Goal: Transaction & Acquisition: Complete application form

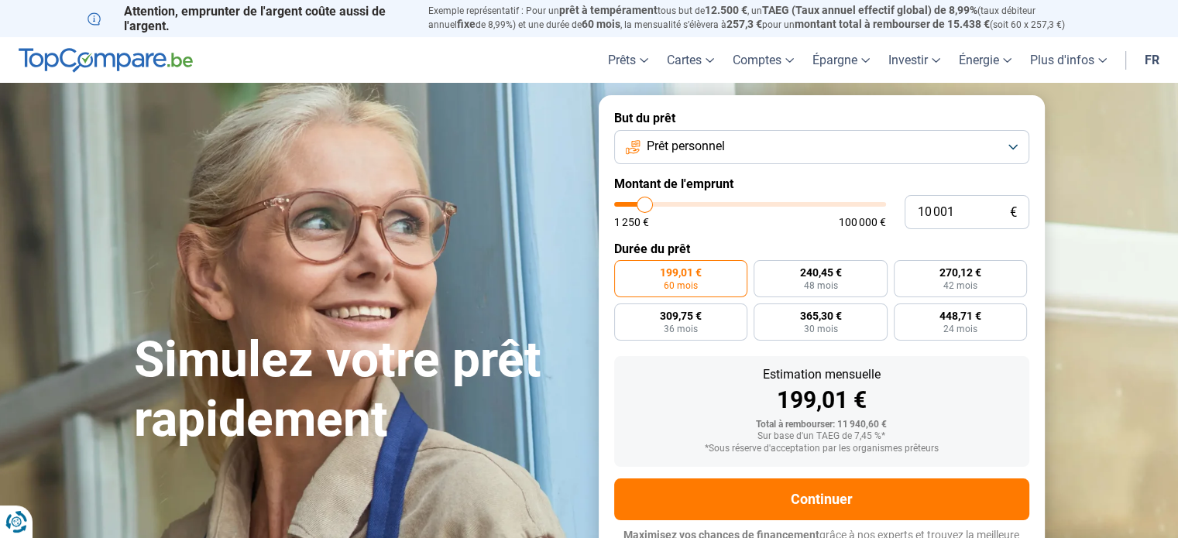
type input "12 000"
type input "12000"
type input "12 250"
type input "12250"
type input "12 500"
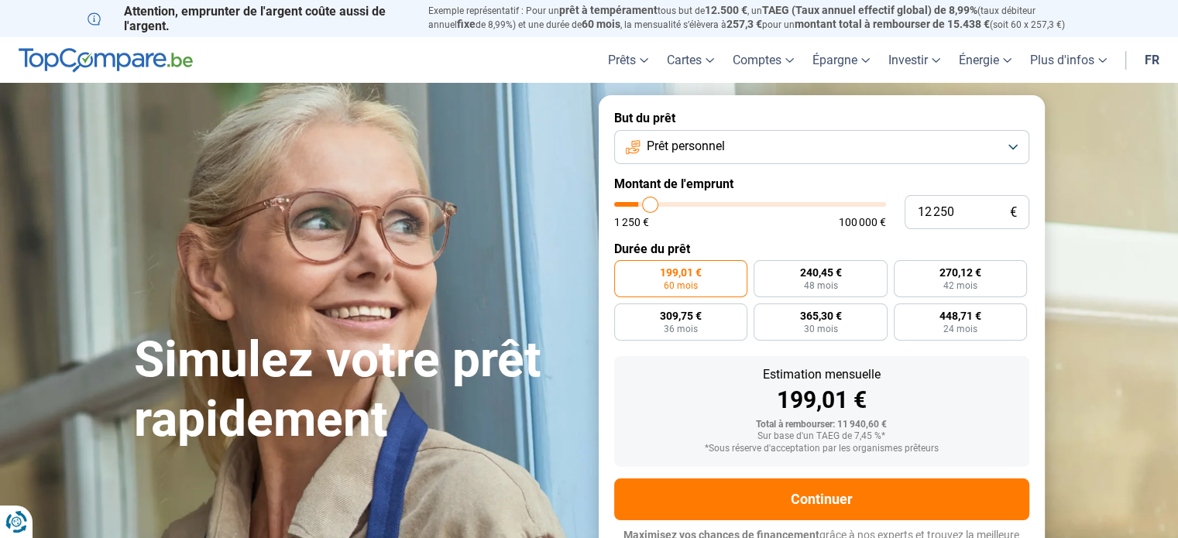
type input "12500"
type input "12 750"
type input "12750"
type input "13 000"
type input "13000"
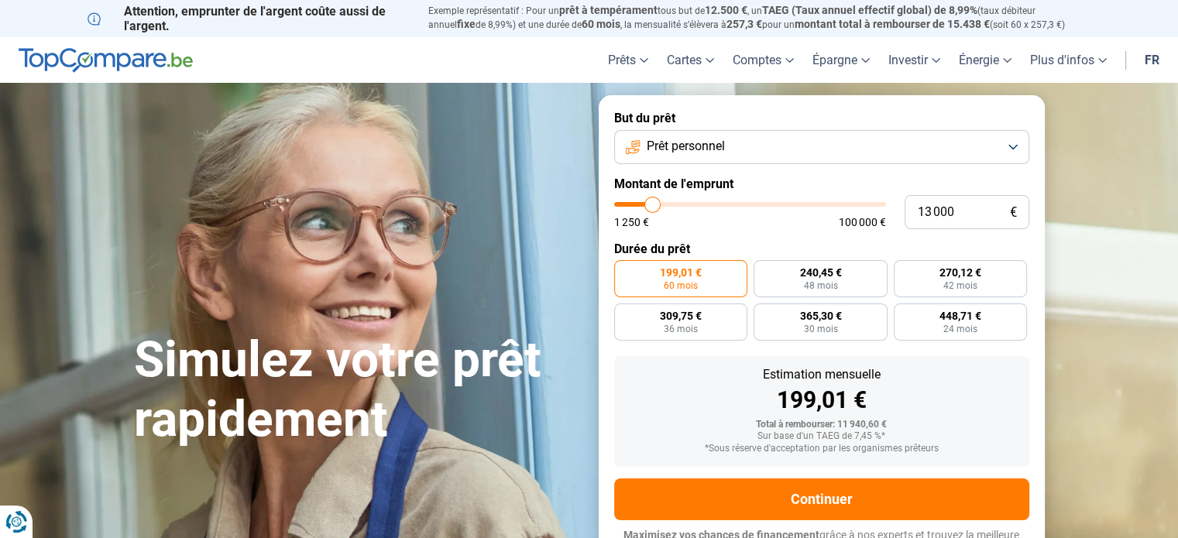
type input "13 250"
type input "13250"
type input "13 750"
type input "13750"
type input "14 500"
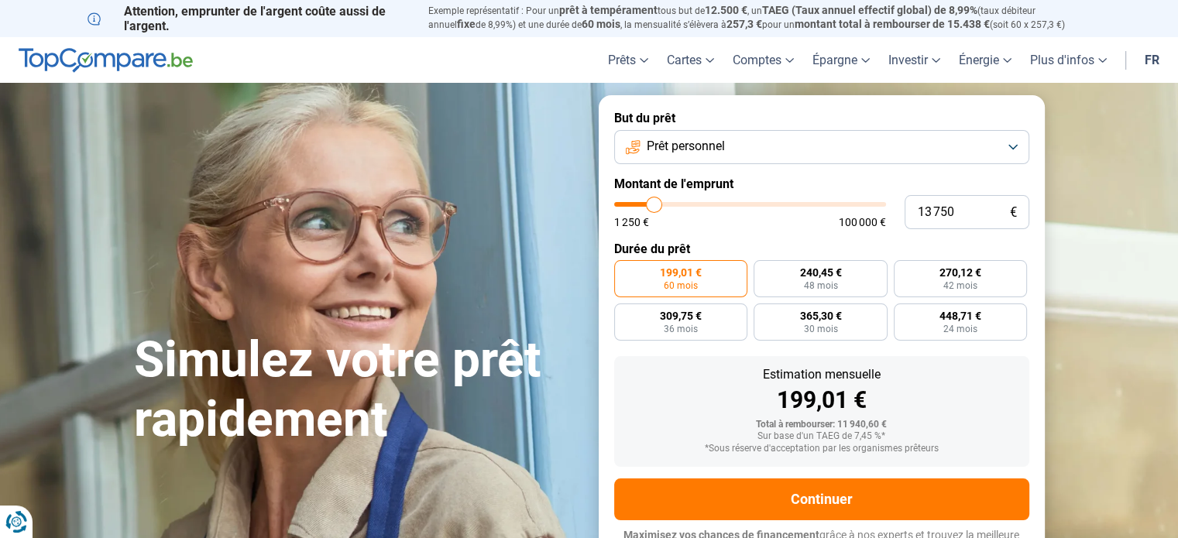
type input "14500"
type input "14 750"
type input "14750"
type input "15 000"
type input "15000"
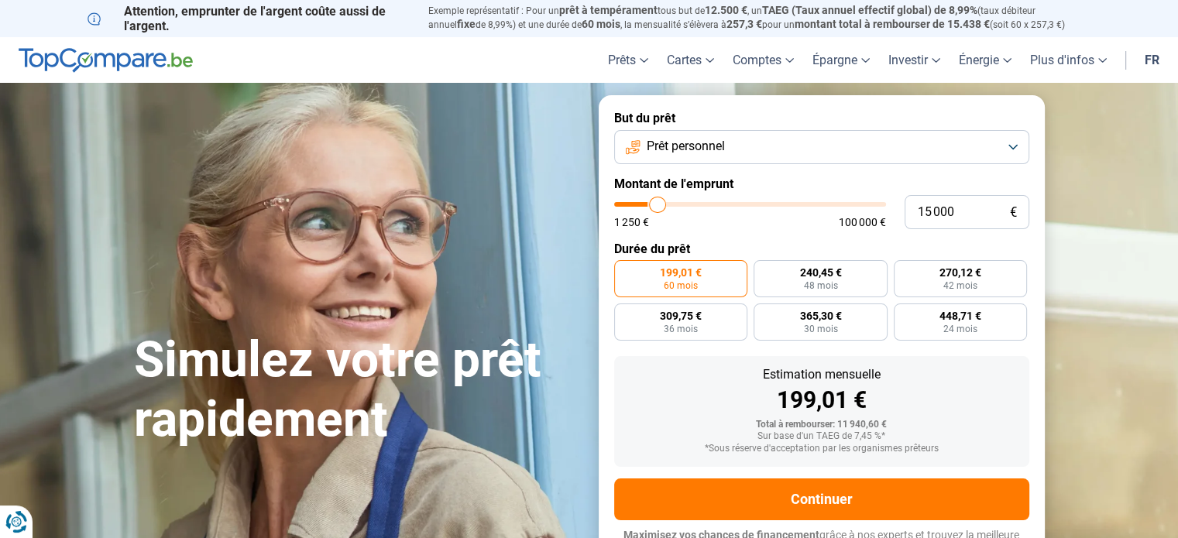
type input "15 250"
type input "15250"
type input "15 500"
type input "15500"
type input "15 750"
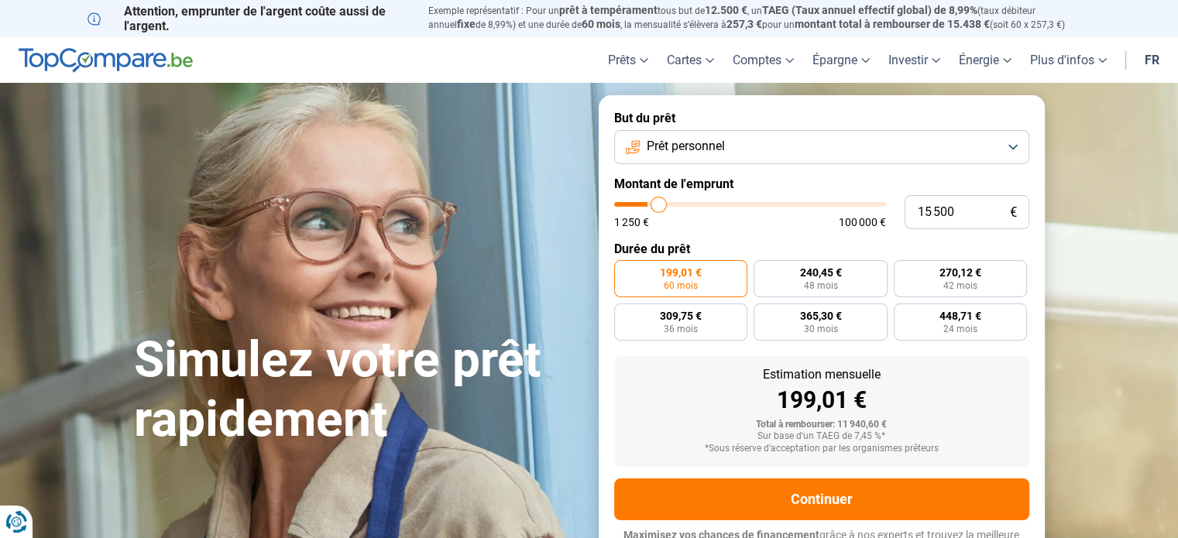
type input "15750"
type input "16 250"
type input "16250"
type input "16 500"
type input "16500"
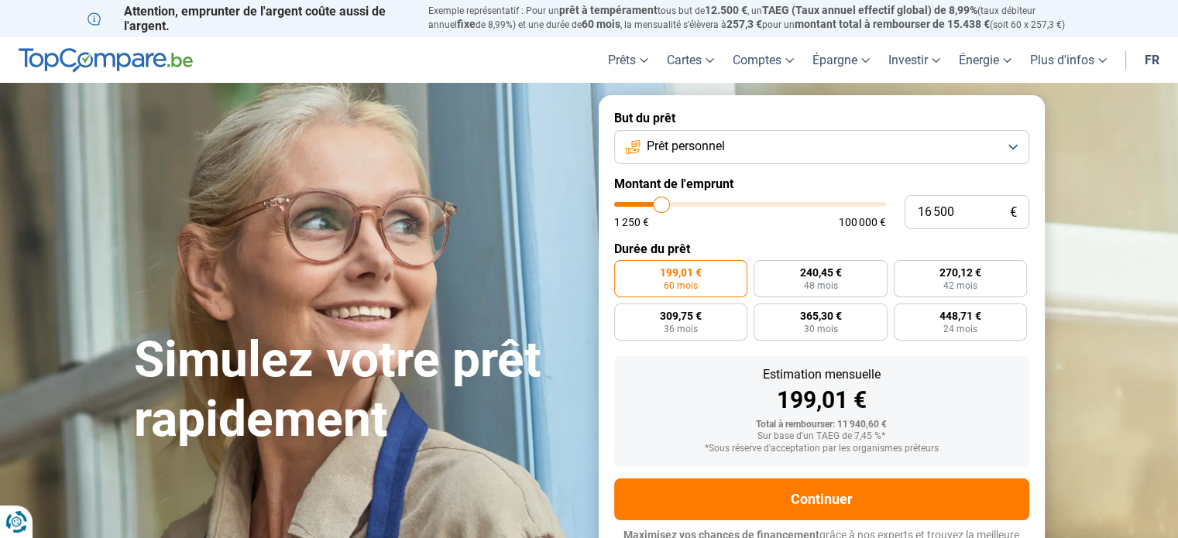
type input "16 750"
type input "16750"
type input "17 000"
type input "17000"
type input "17 250"
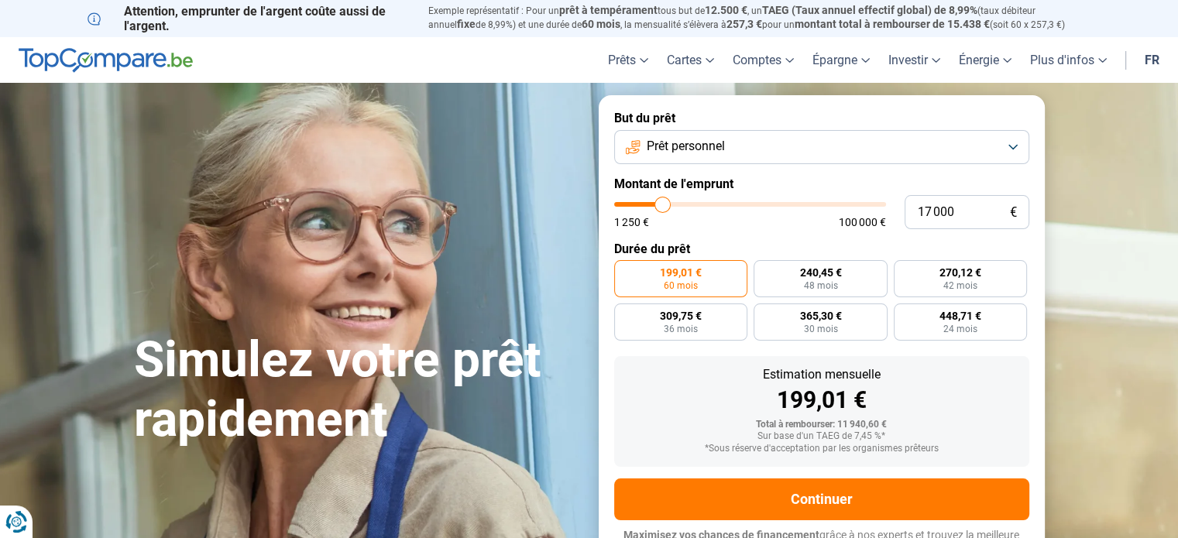
type input "17250"
type input "17 500"
type input "17500"
type input "17 750"
type input "17750"
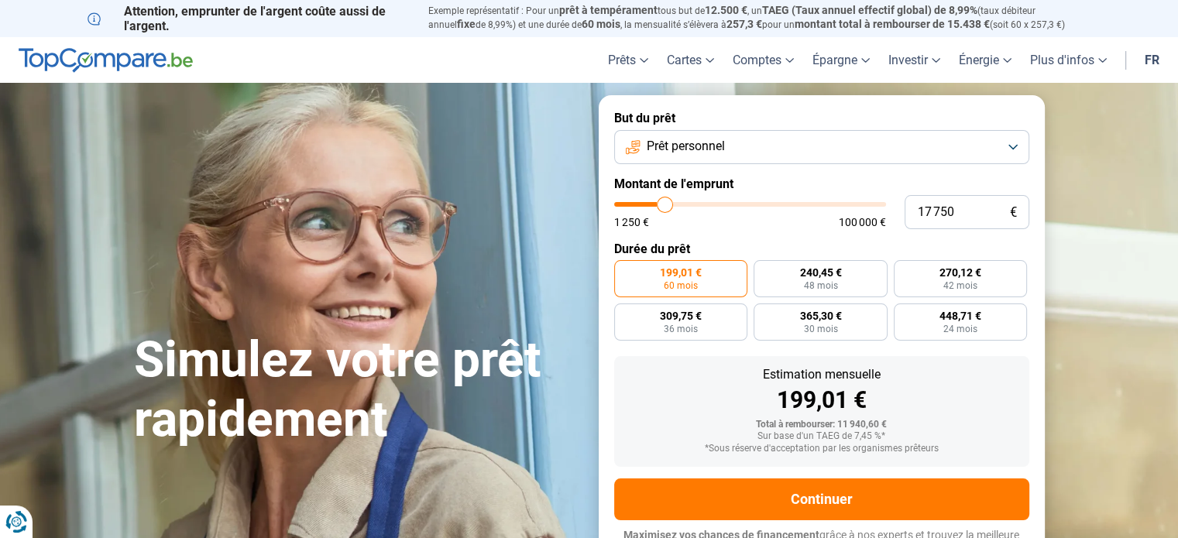
type input "18 000"
type input "18000"
type input "18 250"
type input "18250"
type input "18 500"
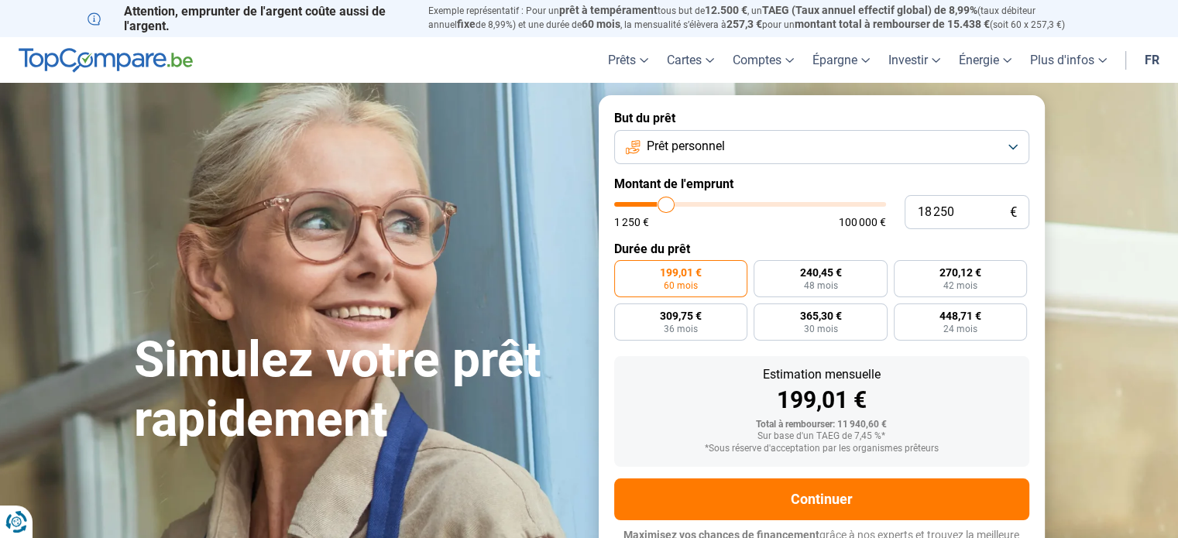
type input "18500"
type input "18 750"
type input "18750"
type input "19 000"
type input "19000"
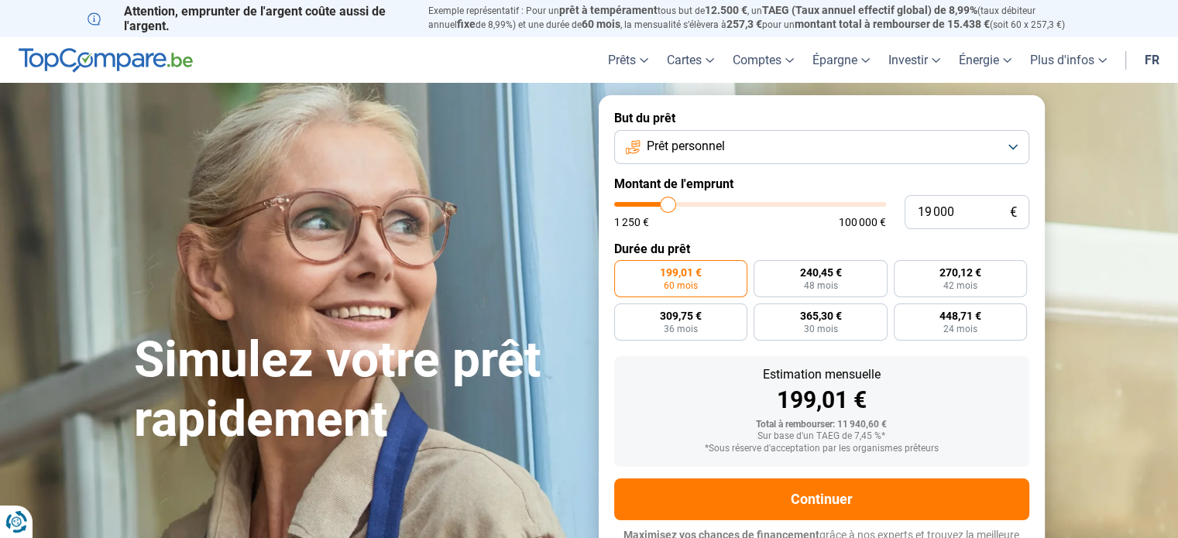
type input "19 250"
type input "19250"
type input "19 500"
type input "19500"
type input "19 750"
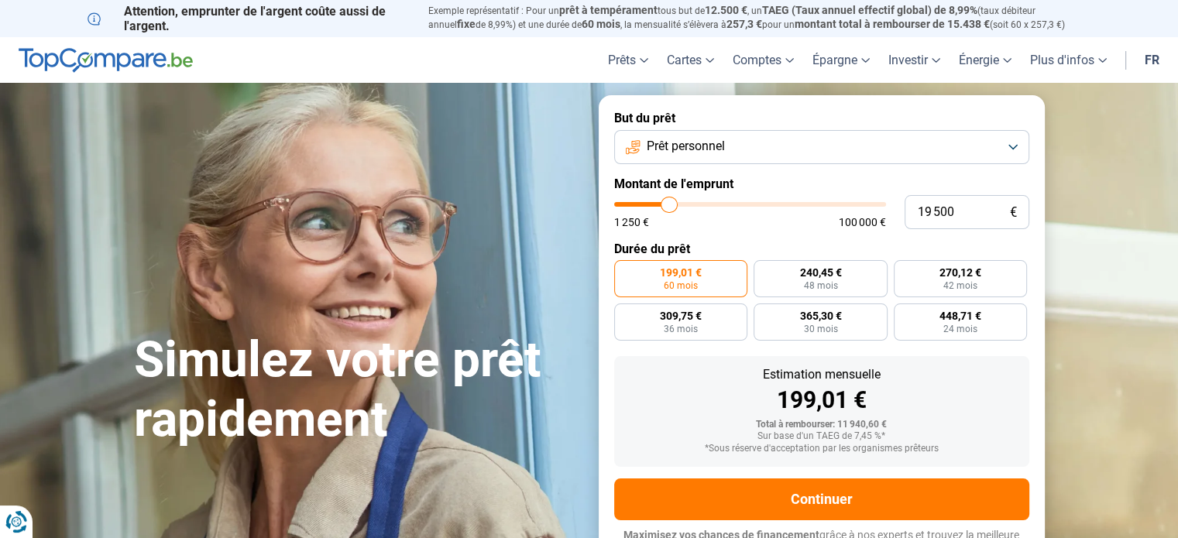
type input "19750"
type input "20 250"
type input "20250"
type input "20 500"
type input "20500"
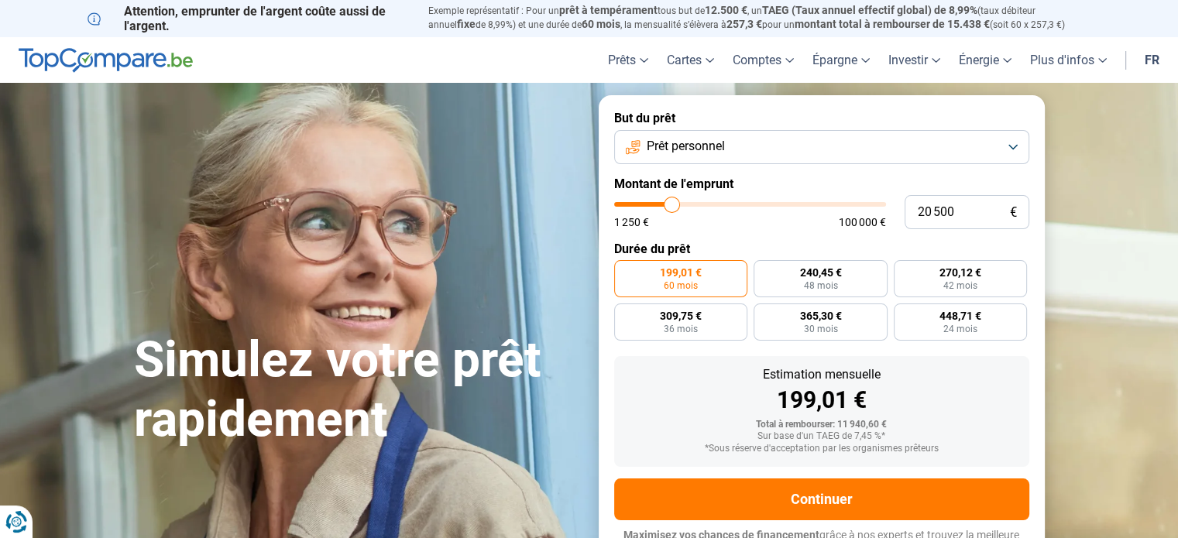
type input "20 750"
type input "20750"
type input "20 500"
type input "20500"
type input "20 250"
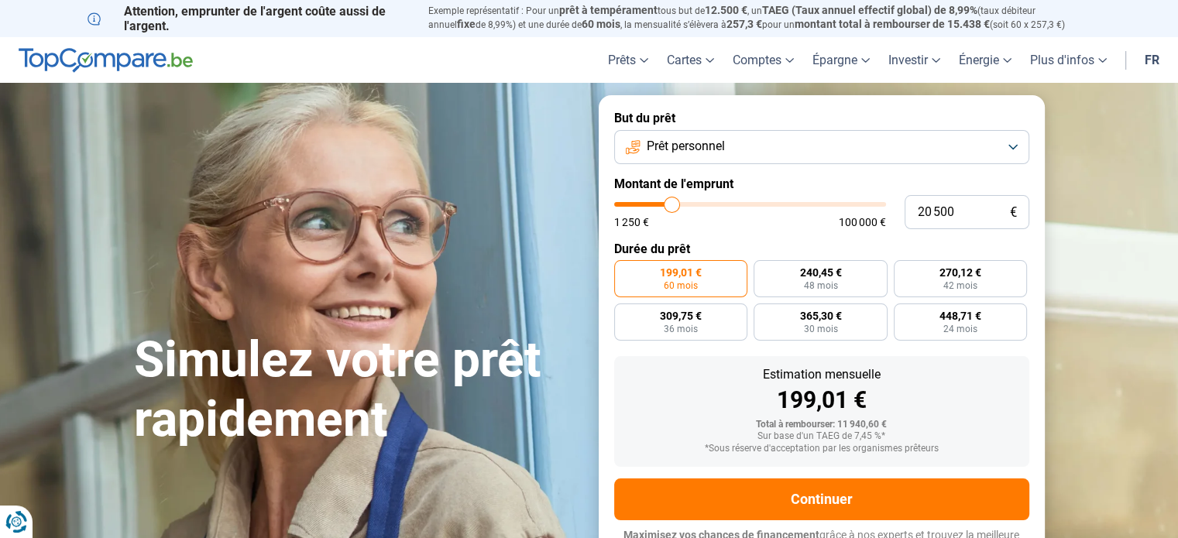
type input "20250"
type input "20 000"
drag, startPoint x: 647, startPoint y: 203, endPoint x: 671, endPoint y: 204, distance: 23.3
type input "20000"
click at [671, 204] on input "range" at bounding box center [750, 204] width 272 height 5
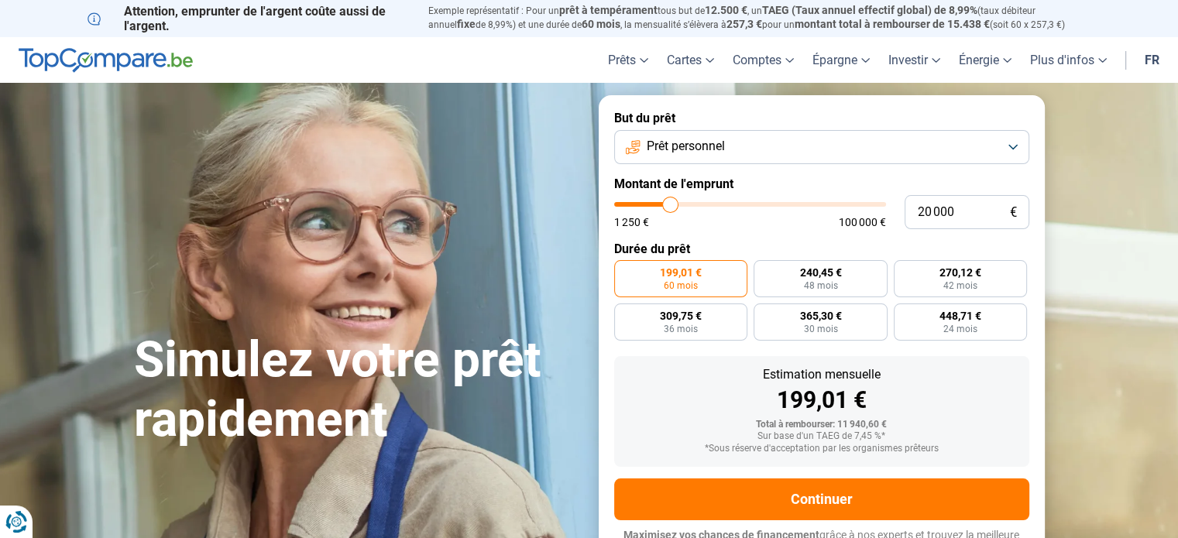
radio input "false"
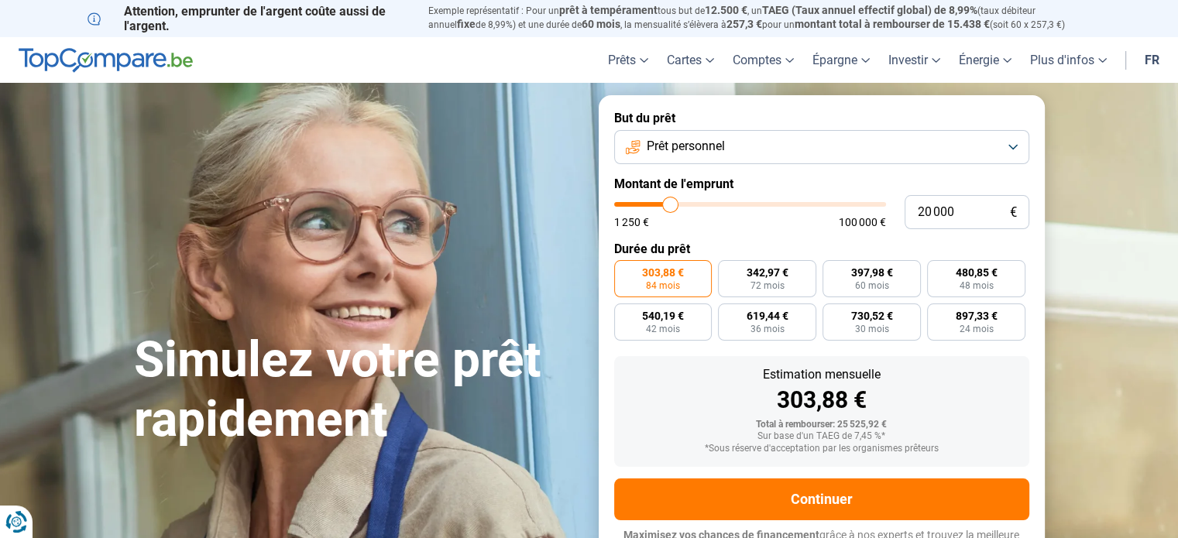
scroll to position [21, 0]
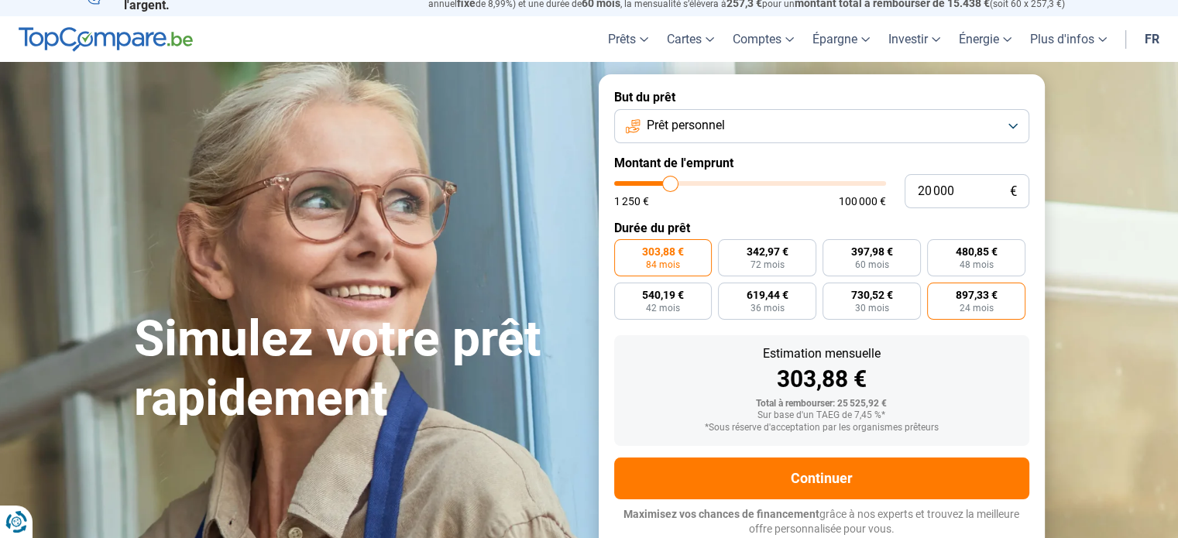
click at [973, 306] on span "24 mois" at bounding box center [976, 308] width 34 height 9
click at [937, 293] on input "897,33 € 24 mois" at bounding box center [932, 288] width 10 height 10
radio input "true"
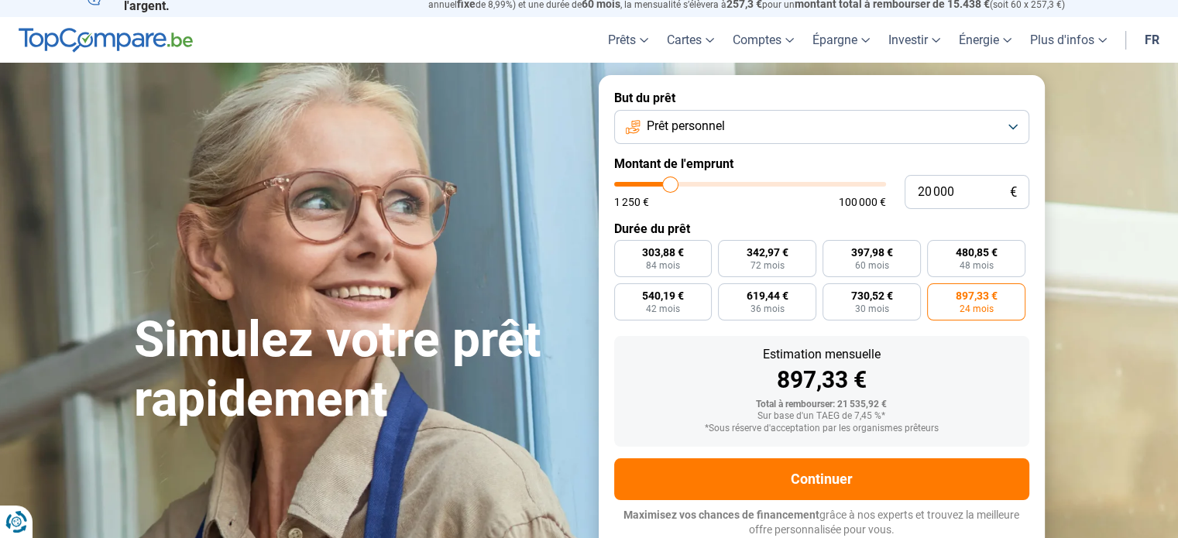
scroll to position [19, 0]
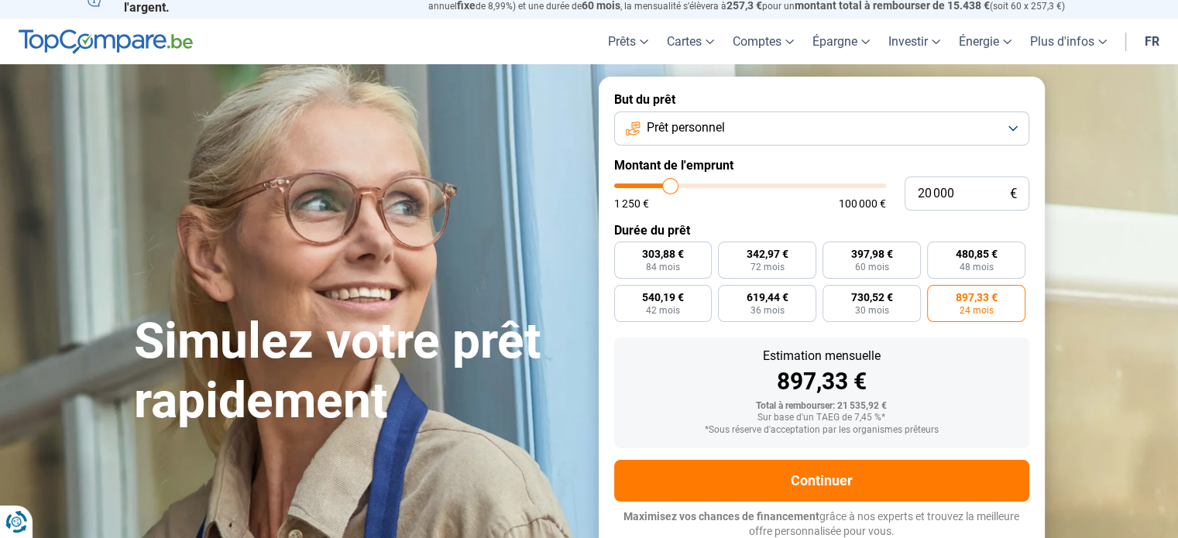
click at [994, 117] on button "Prêt personnel" at bounding box center [821, 129] width 415 height 34
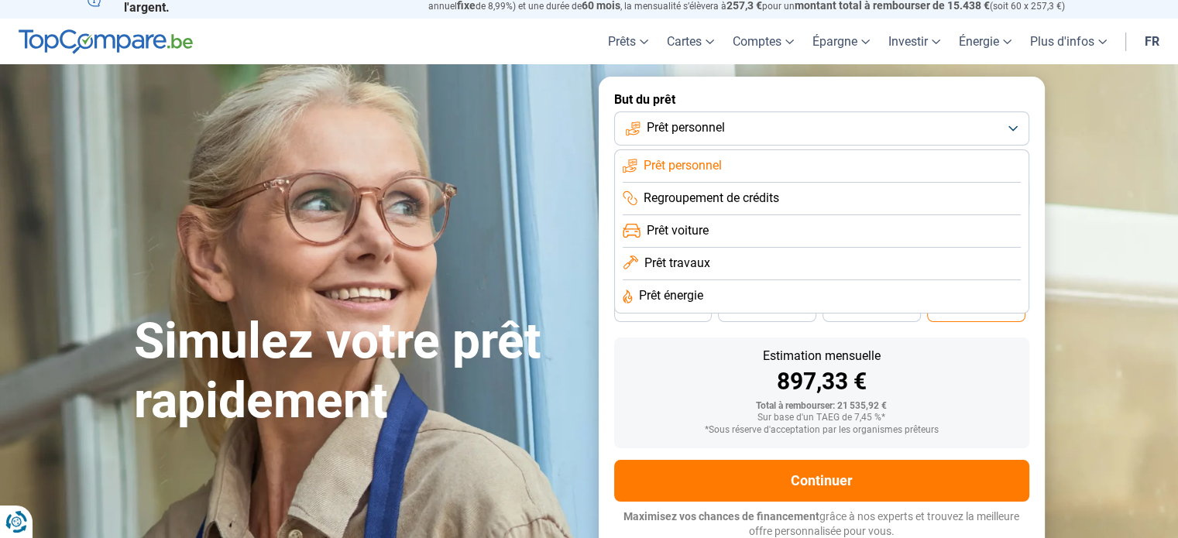
click at [994, 117] on button "Prêt personnel" at bounding box center [821, 129] width 415 height 34
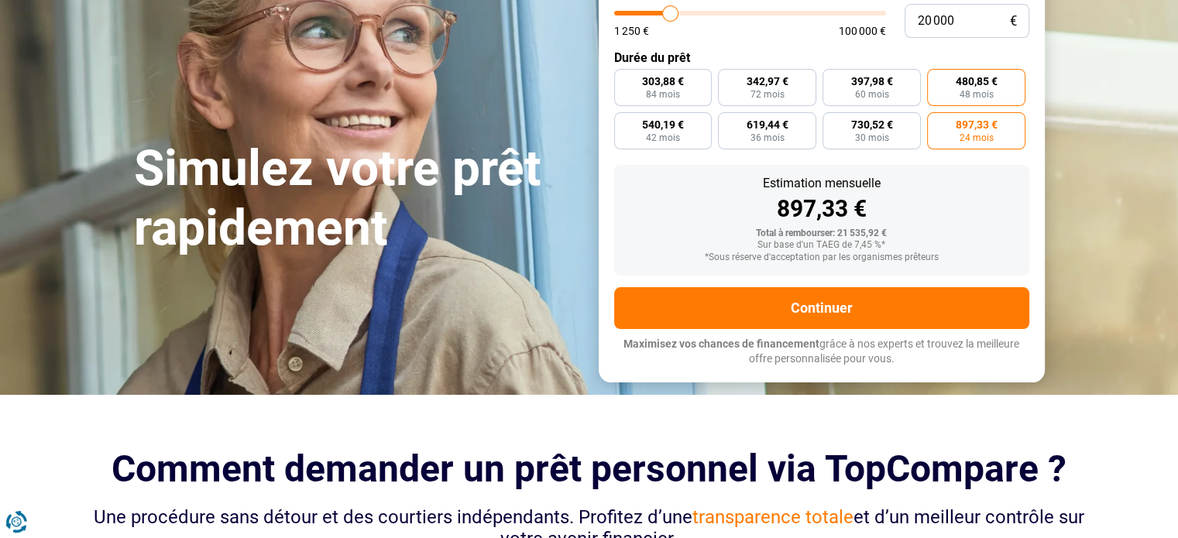
scroll to position [192, 0]
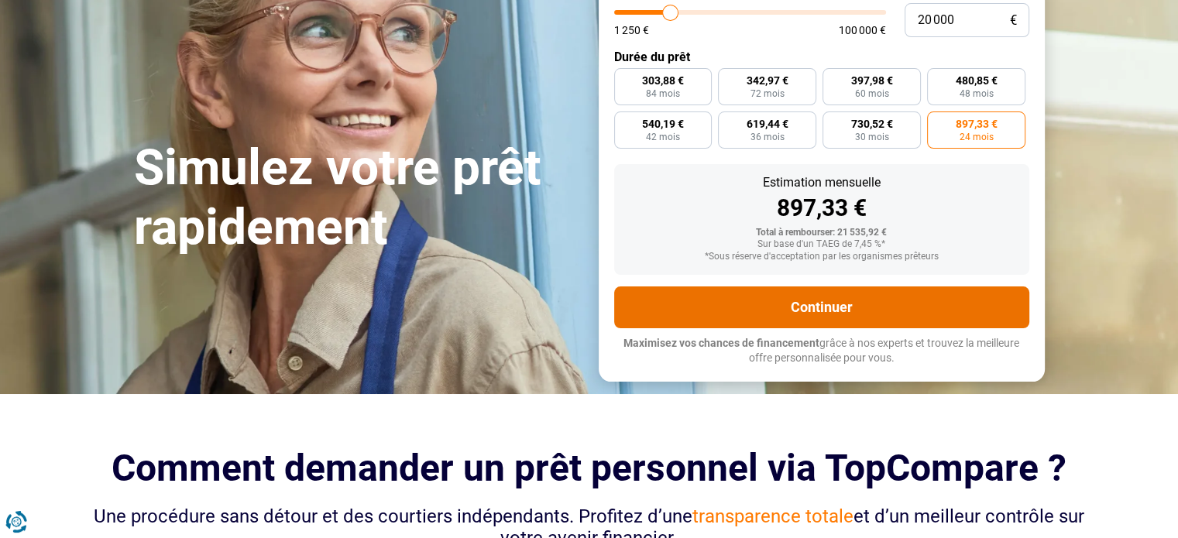
click at [885, 300] on button "Continuer" at bounding box center [821, 308] width 415 height 42
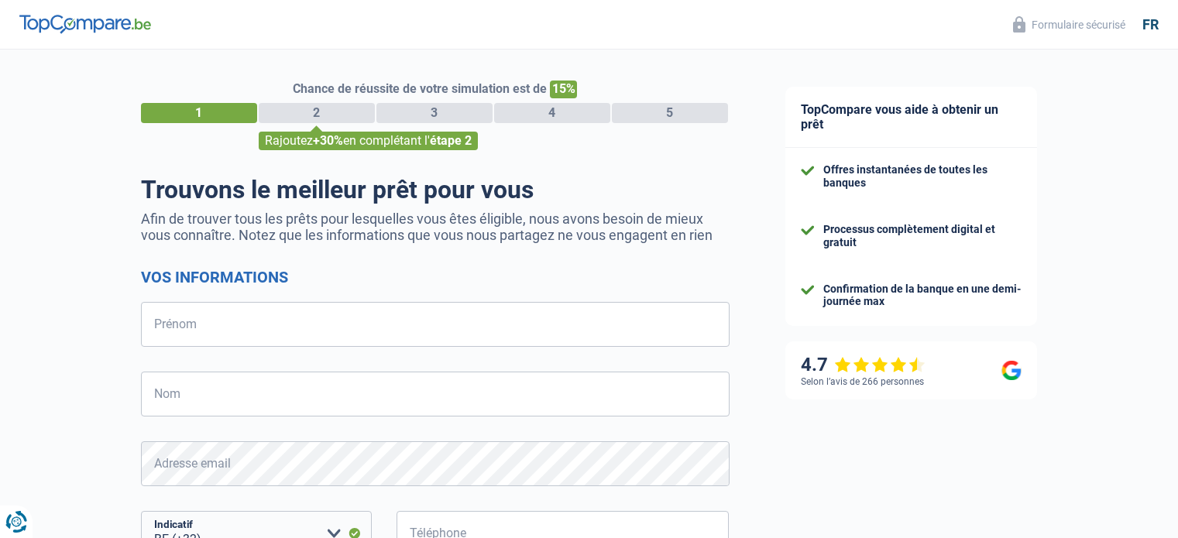
select select "32"
